Goal: Complete application form

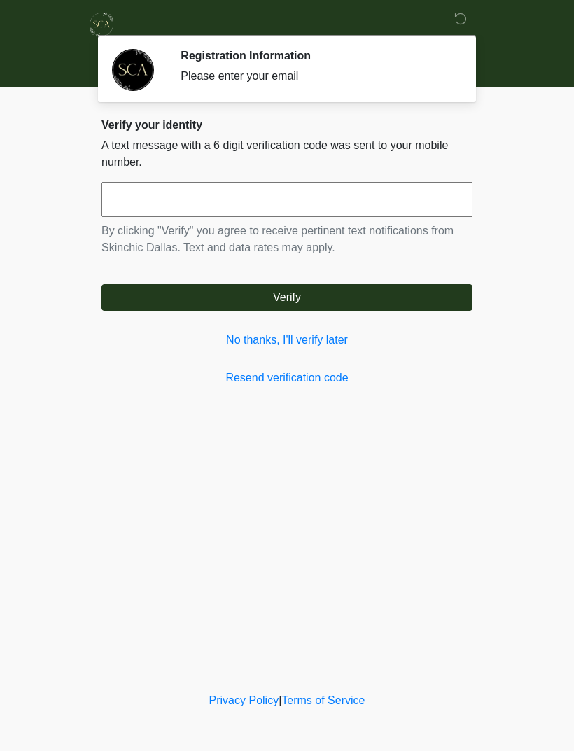
click at [323, 340] on link "No thanks, I'll verify later" at bounding box center [286, 340] width 371 height 17
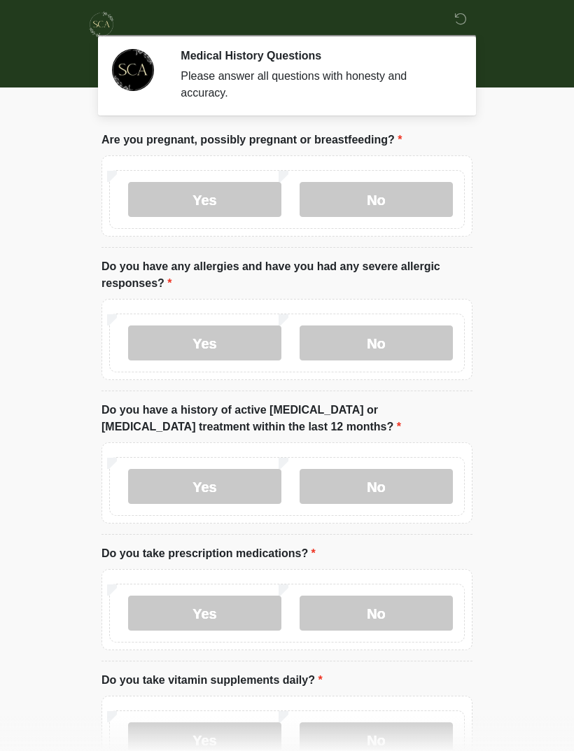
click at [390, 173] on div "Yes No" at bounding box center [286, 199] width 355 height 59
click at [429, 197] on label "No" at bounding box center [375, 199] width 153 height 35
click at [397, 337] on label "No" at bounding box center [375, 342] width 153 height 35
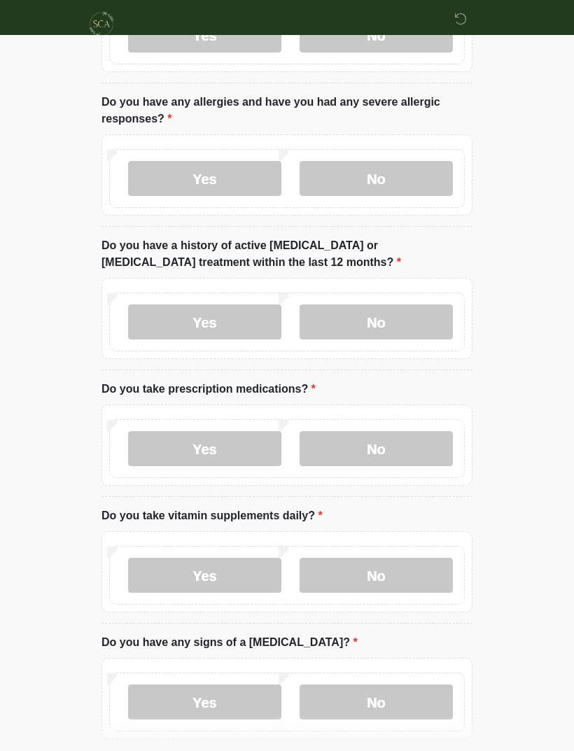
click at [423, 315] on label "No" at bounding box center [375, 322] width 153 height 35
click at [406, 444] on label "No" at bounding box center [375, 448] width 153 height 35
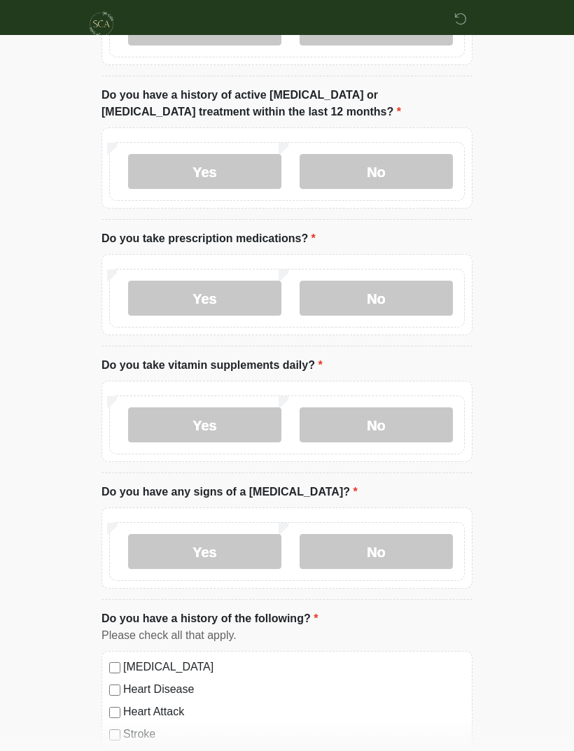
scroll to position [321, 0]
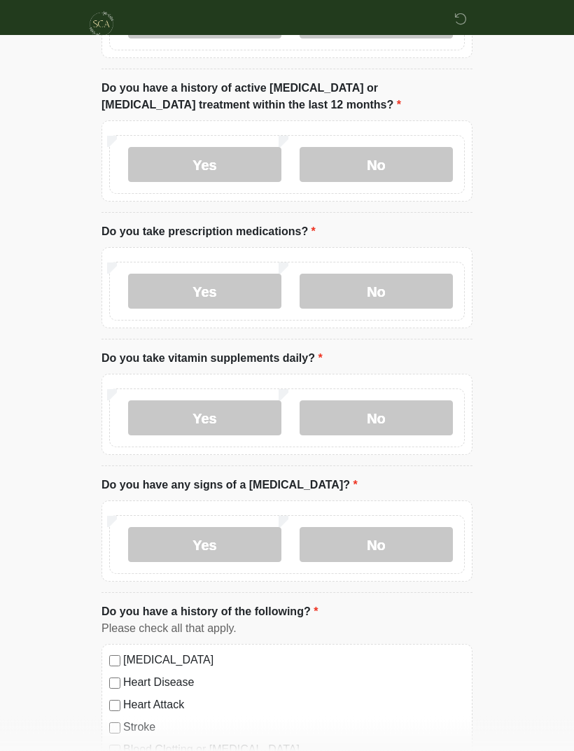
click at [227, 416] on label "Yes" at bounding box center [204, 418] width 153 height 35
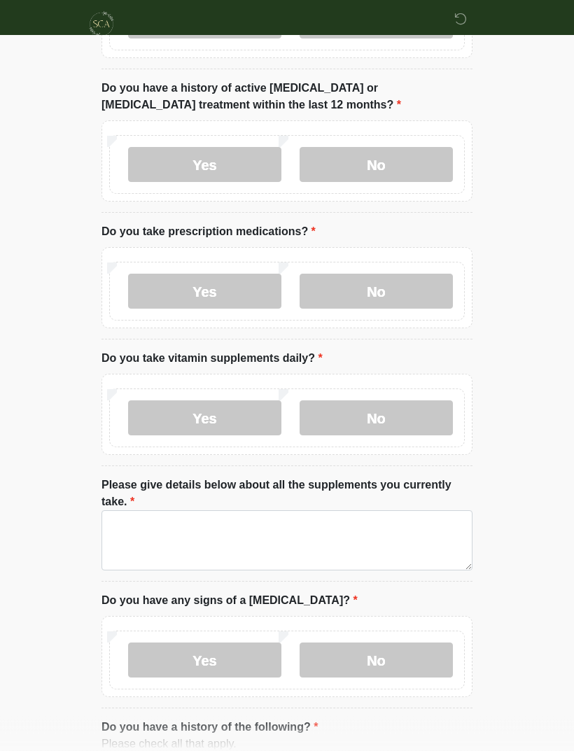
scroll to position [322, 0]
click at [419, 400] on label "No" at bounding box center [375, 417] width 153 height 35
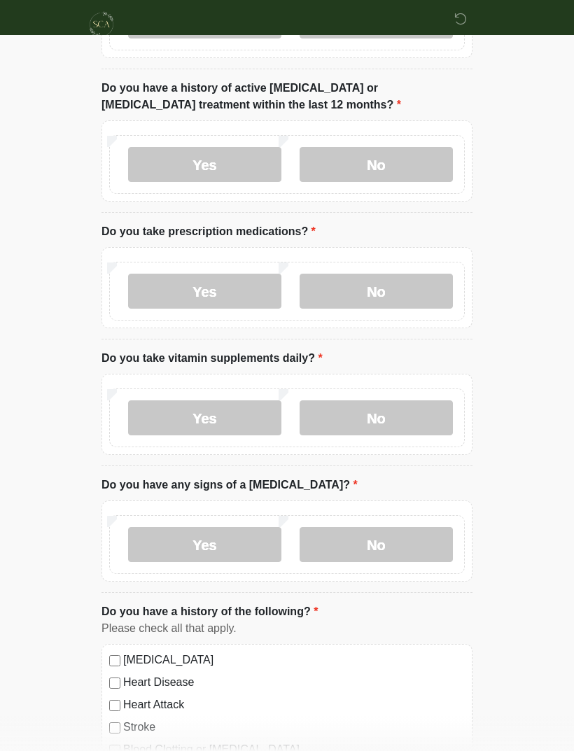
click at [244, 419] on label "Yes" at bounding box center [204, 417] width 153 height 35
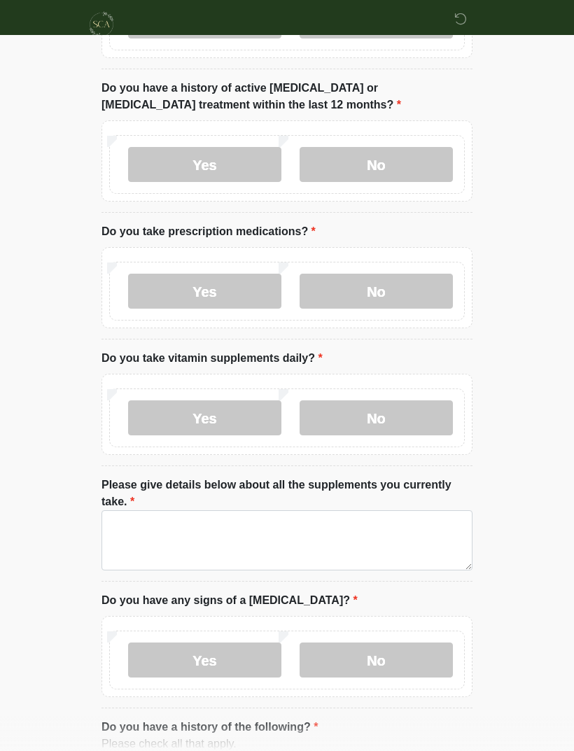
click at [297, 495] on label "Please give details below about all the supplements you currently take." at bounding box center [286, 493] width 371 height 34
click at [297, 510] on textarea "Please give details below about all the supplements you currently take." at bounding box center [286, 540] width 371 height 60
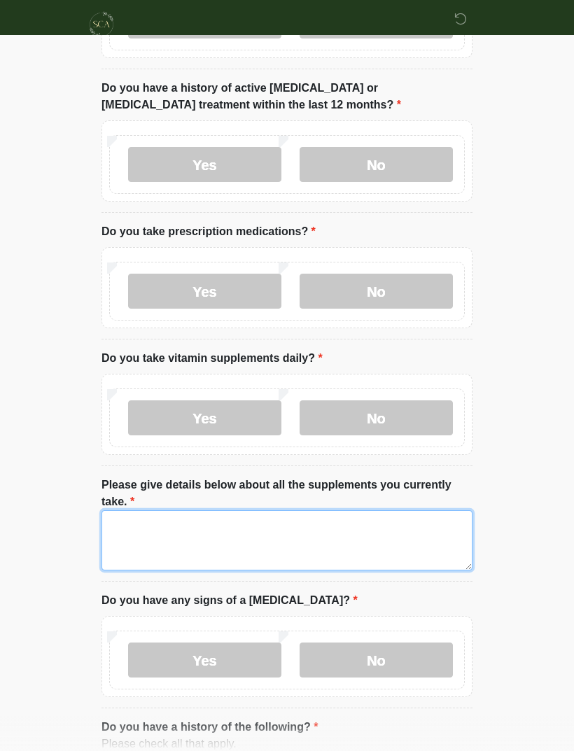
scroll to position [344, 0]
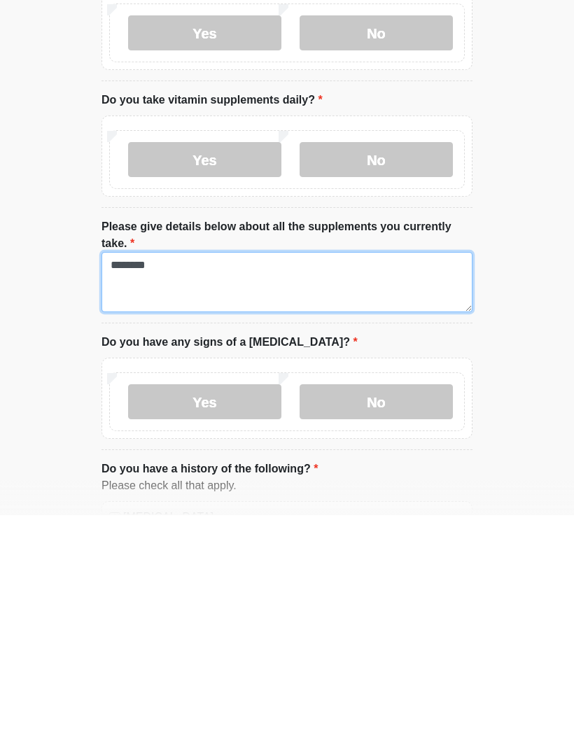
type textarea "********"
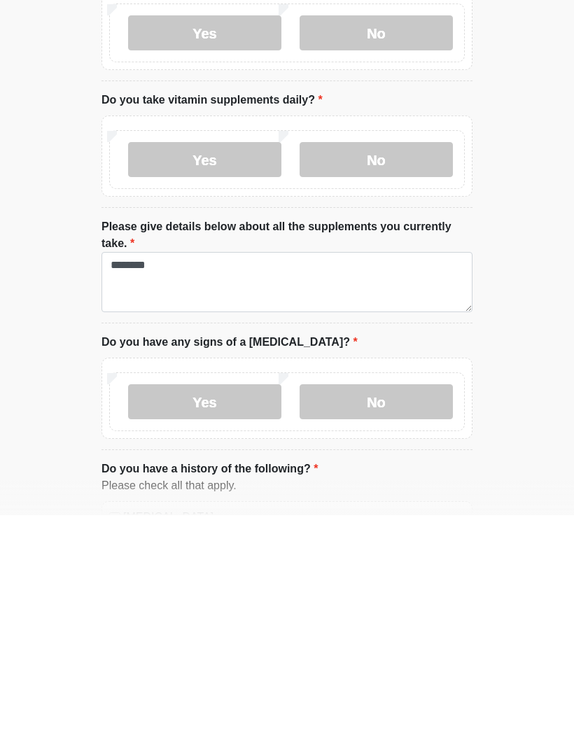
click at [402, 620] on label "No" at bounding box center [375, 637] width 153 height 35
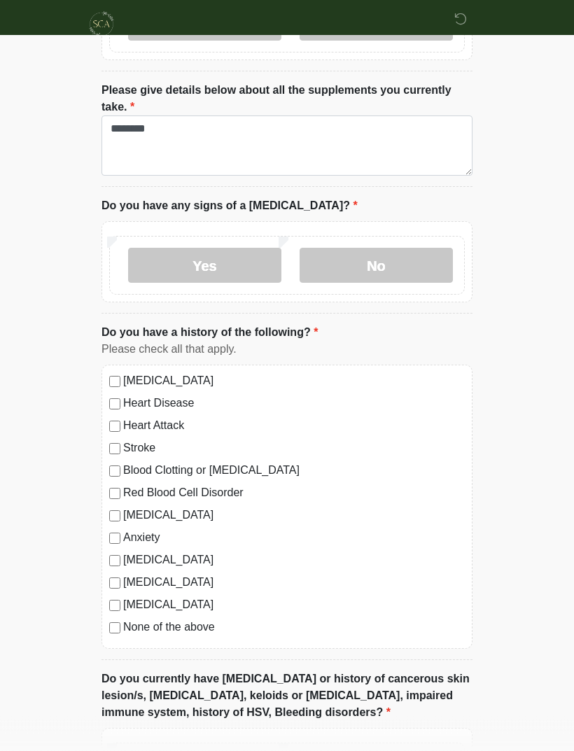
scroll to position [716, 0]
click at [201, 625] on label "None of the above" at bounding box center [293, 626] width 341 height 17
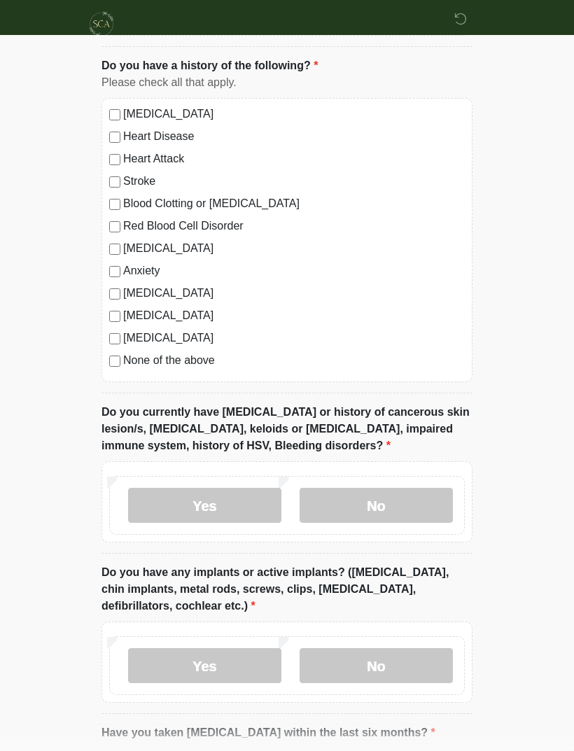
click at [415, 501] on label "No" at bounding box center [375, 505] width 153 height 35
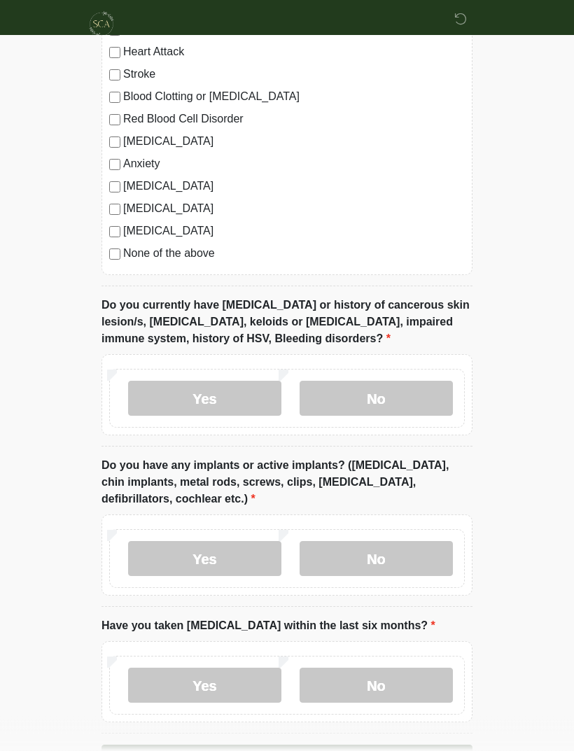
scroll to position [1094, 0]
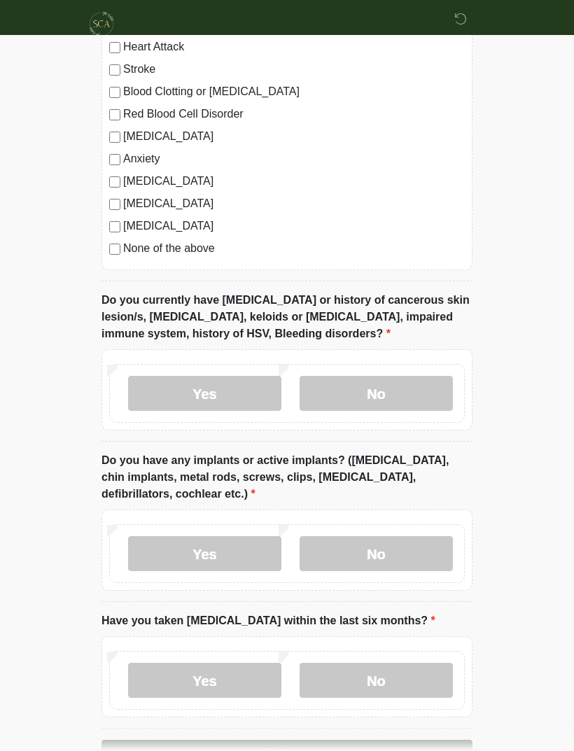
click at [419, 556] on label "No" at bounding box center [375, 554] width 153 height 35
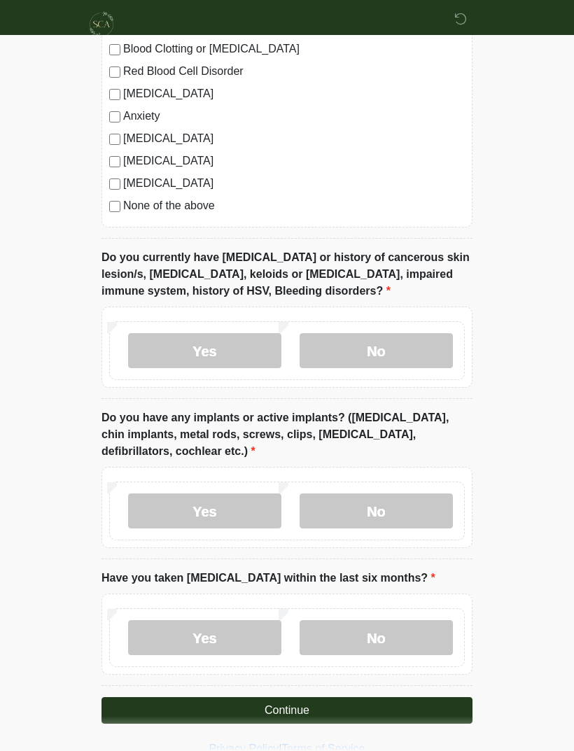
click at [395, 641] on label "No" at bounding box center [375, 637] width 153 height 35
click at [430, 707] on button "Continue" at bounding box center [286, 710] width 371 height 27
click at [423, 705] on button "Continue" at bounding box center [286, 710] width 371 height 27
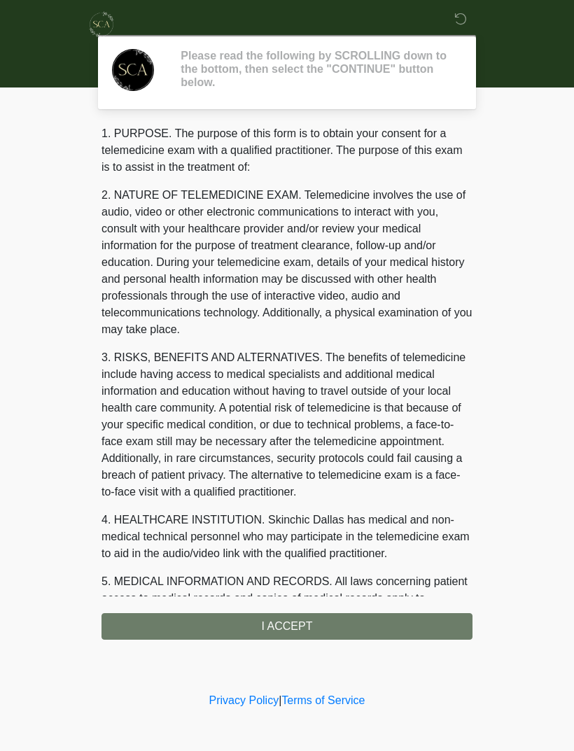
scroll to position [0, 0]
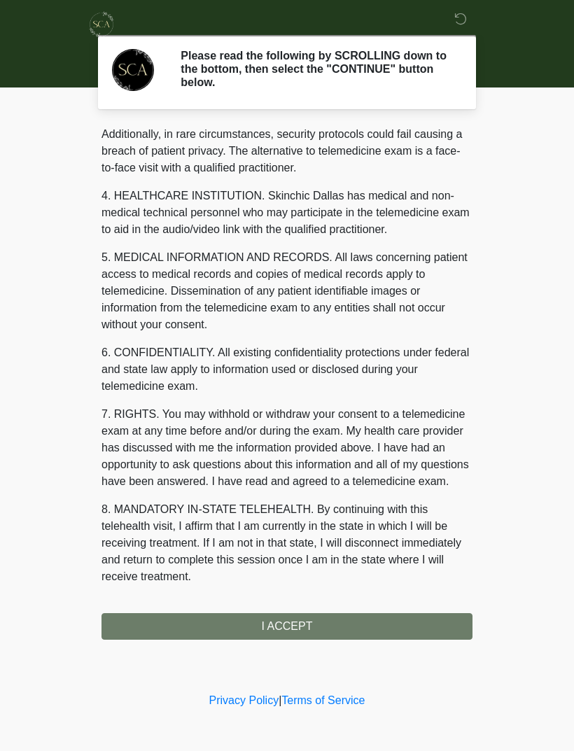
click at [404, 633] on div "1. PURPOSE. The purpose of this form is to obtain your consent for a telemedici…" at bounding box center [286, 382] width 371 height 514
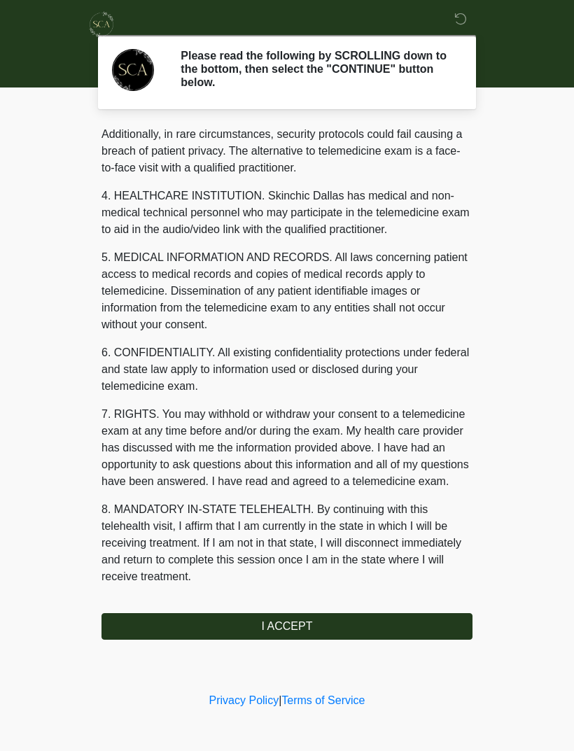
scroll to position [341, 0]
click at [319, 637] on button "I ACCEPT" at bounding box center [286, 626] width 371 height 27
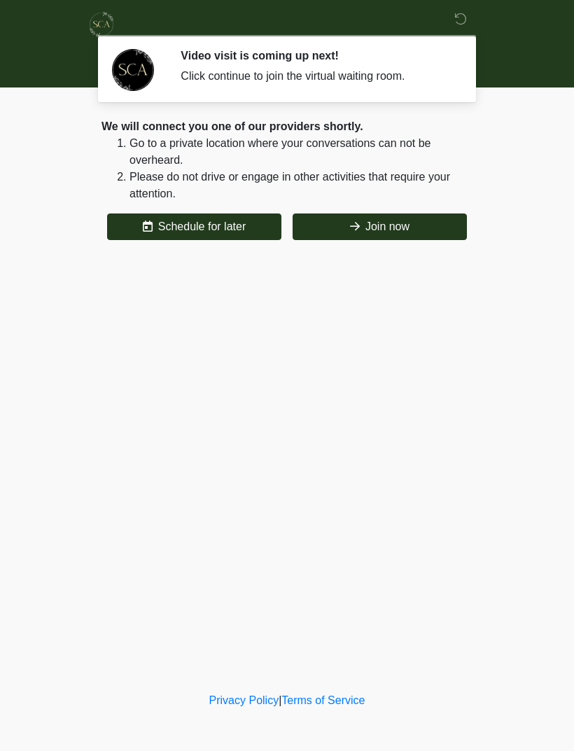
click at [383, 224] on button "Join now" at bounding box center [379, 226] width 174 height 27
